Goal: Task Accomplishment & Management: Use online tool/utility

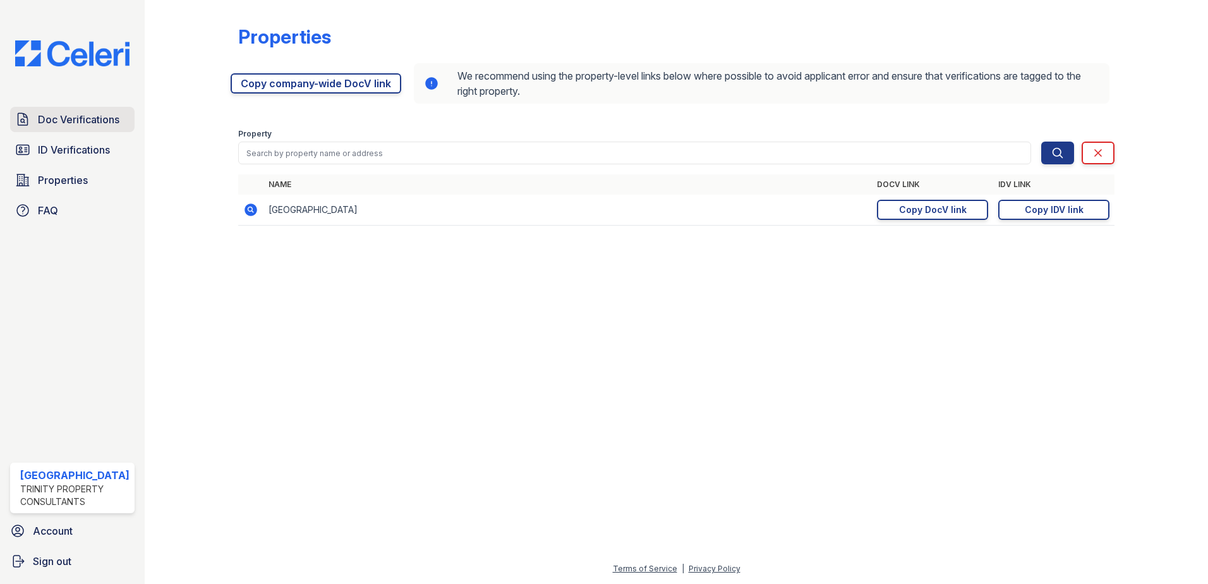
click at [61, 113] on span "Doc Verifications" at bounding box center [79, 119] width 82 height 15
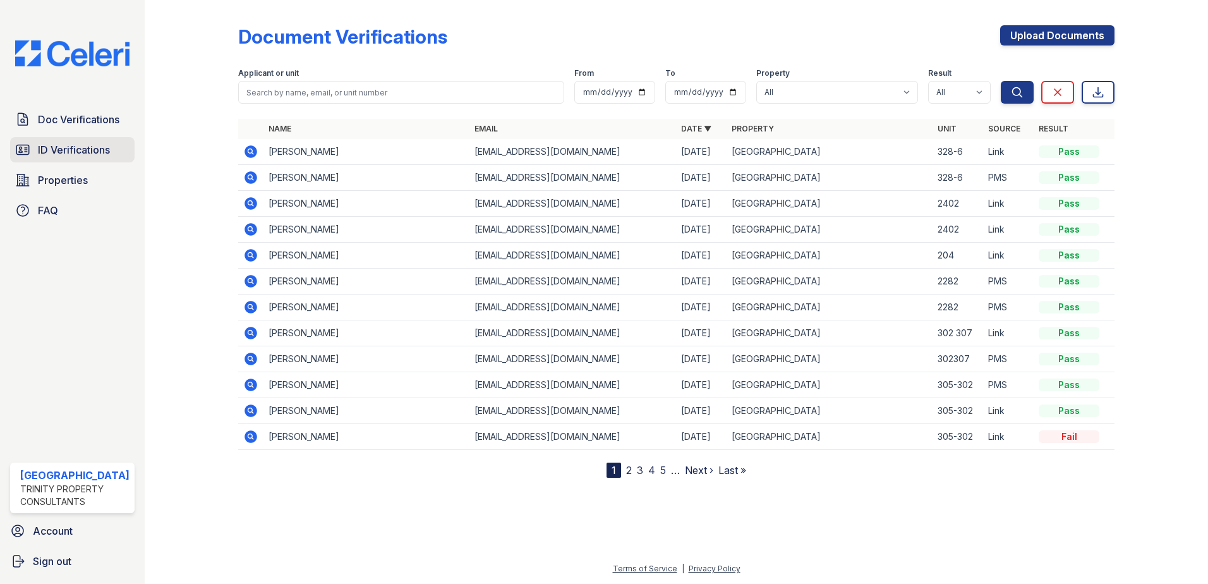
click at [31, 152] on link "ID Verifications" at bounding box center [72, 149] width 124 height 25
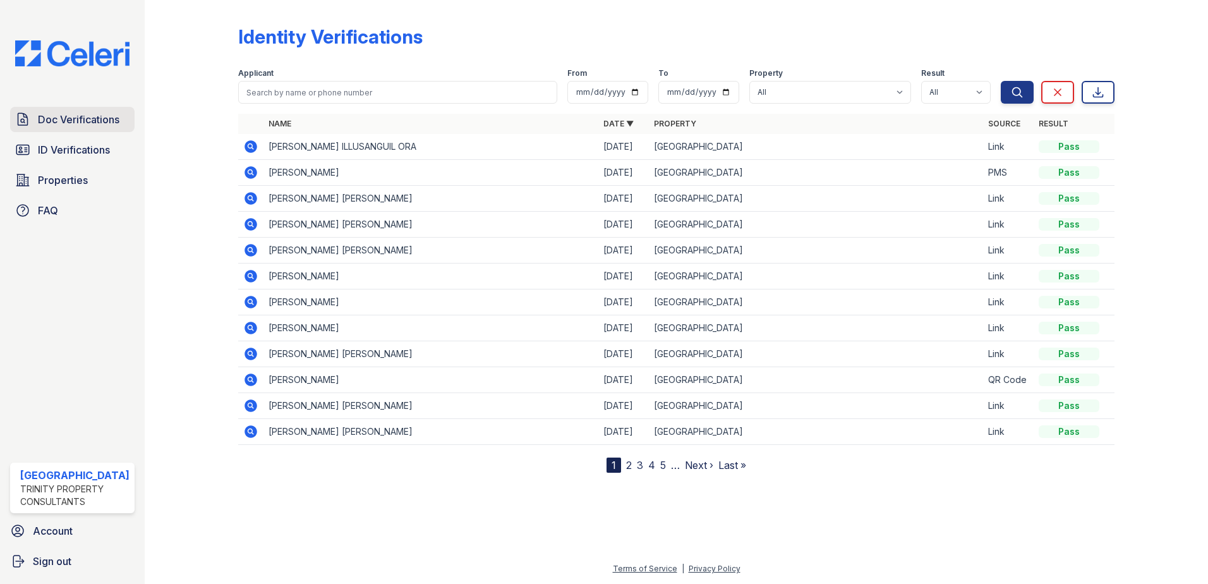
click at [70, 116] on span "Doc Verifications" at bounding box center [79, 119] width 82 height 15
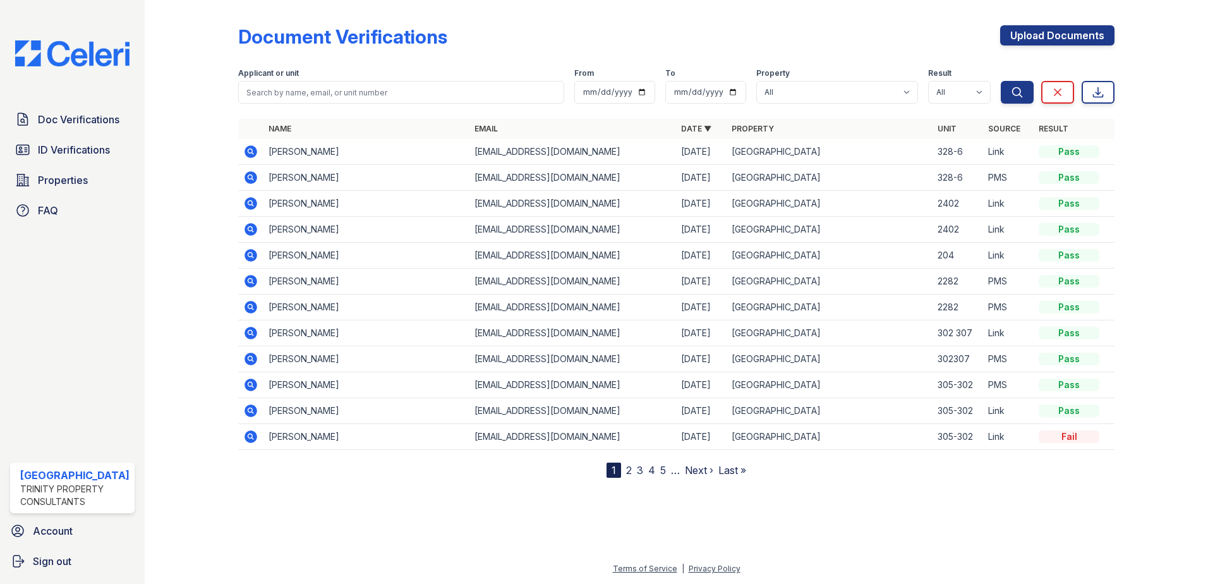
click at [57, 185] on span "Properties" at bounding box center [63, 180] width 50 height 15
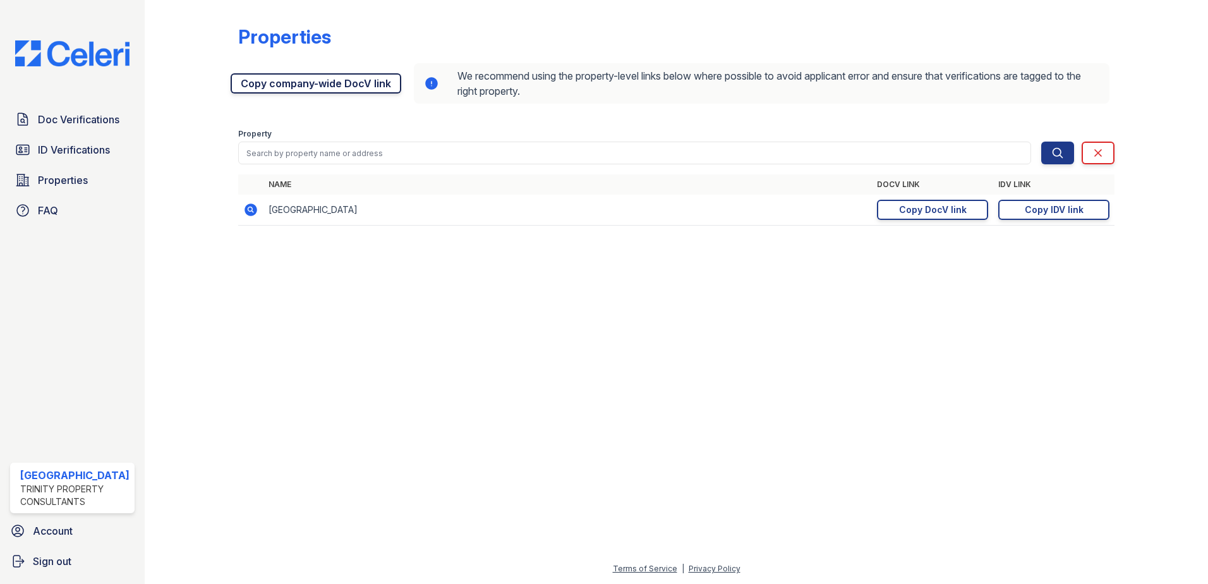
click at [268, 85] on link "Copy company-wide DocV link" at bounding box center [316, 83] width 171 height 20
click at [95, 126] on span "Doc Verifications" at bounding box center [79, 119] width 82 height 15
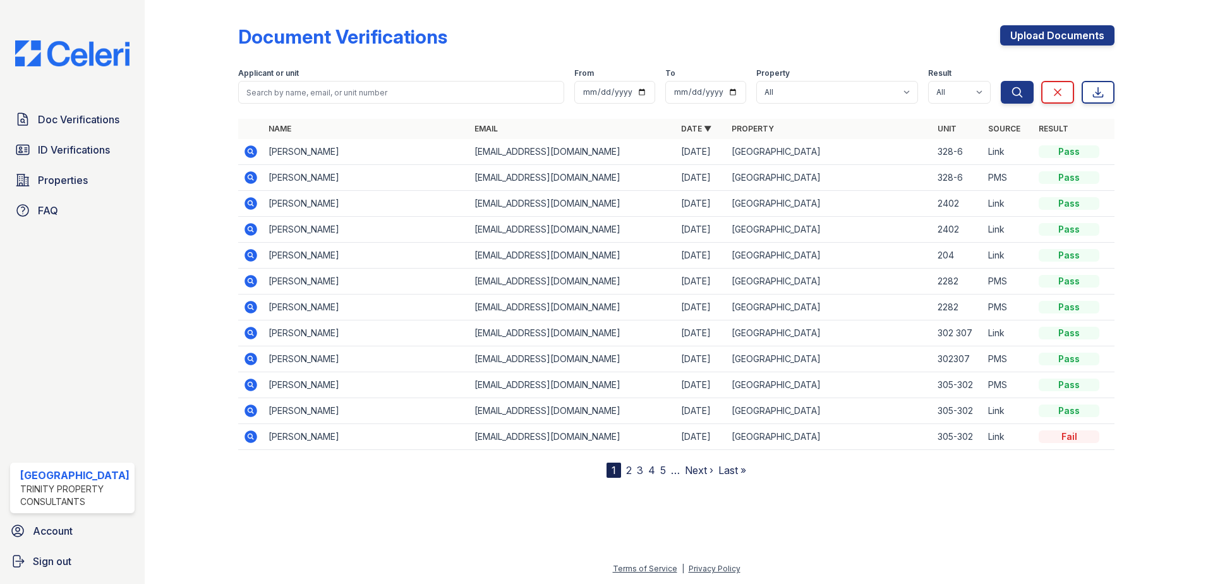
click at [248, 333] on icon at bounding box center [249, 332] width 3 height 3
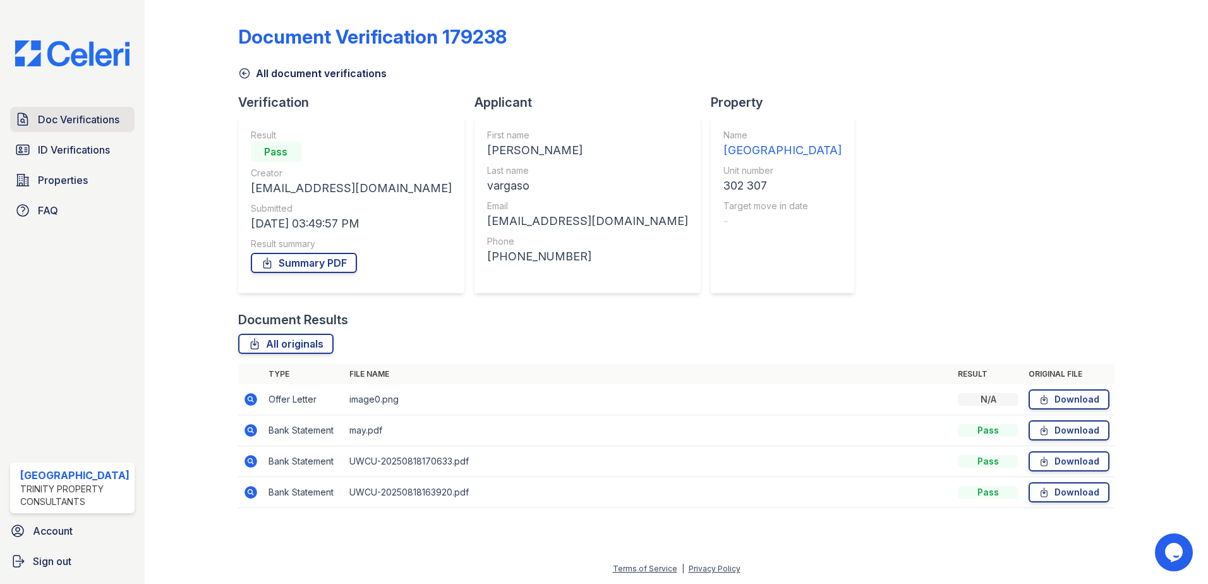
click at [116, 127] on link "Doc Verifications" at bounding box center [72, 119] width 124 height 25
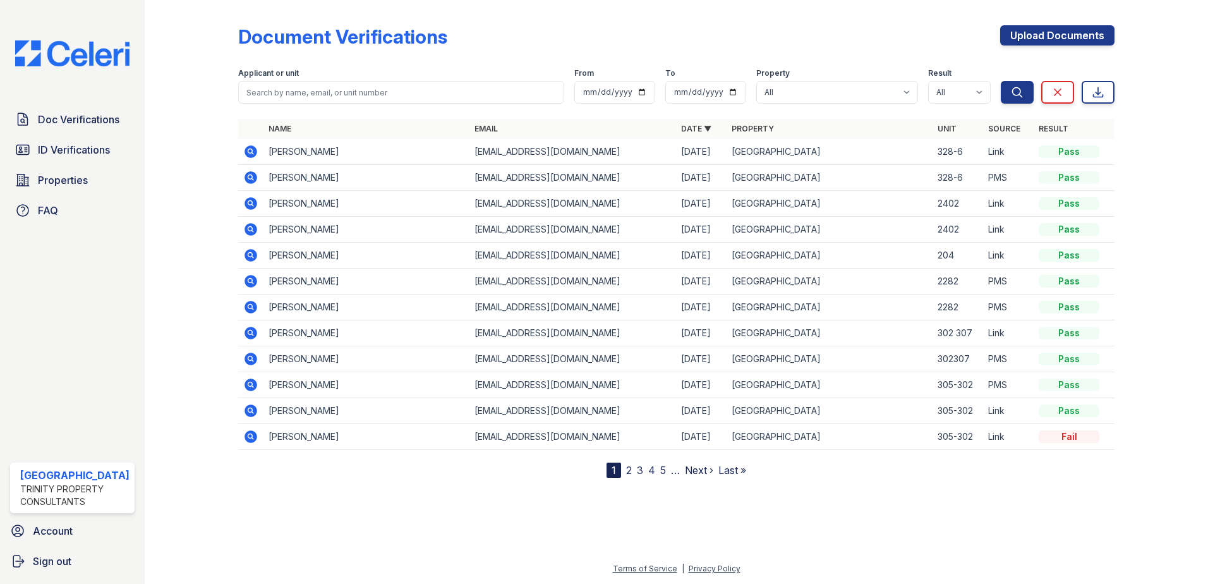
click at [248, 286] on icon at bounding box center [251, 281] width 13 height 13
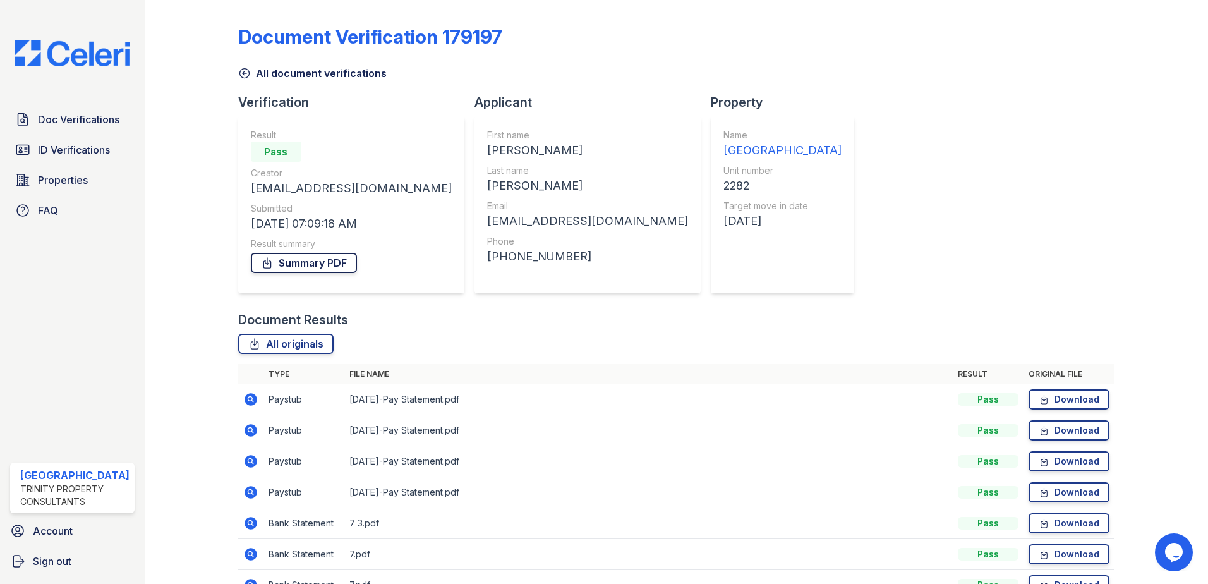
click at [308, 265] on link "Summary PDF" at bounding box center [304, 263] width 106 height 20
